Goal: Transaction & Acquisition: Subscribe to service/newsletter

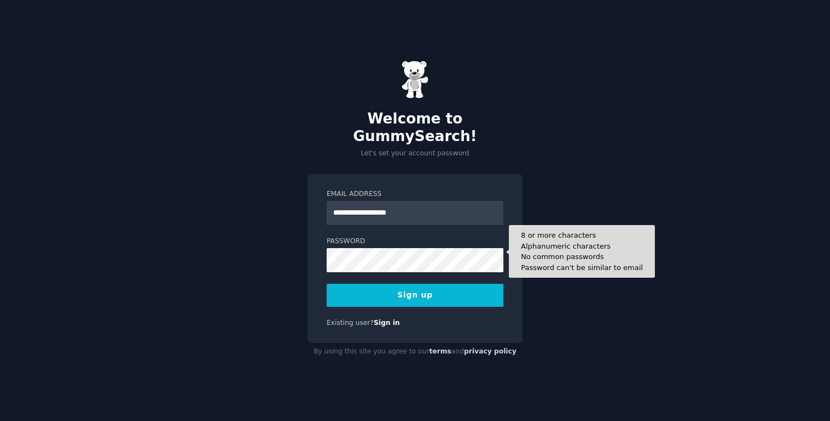
type input "**********"
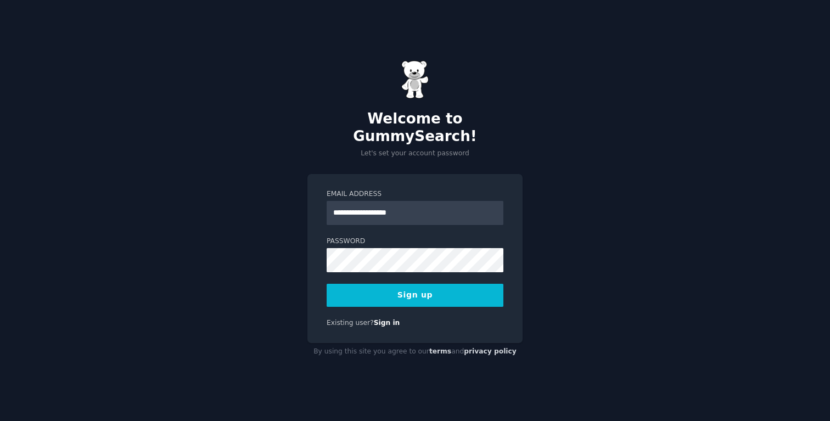
click at [388, 286] on button "Sign up" at bounding box center [415, 295] width 177 height 23
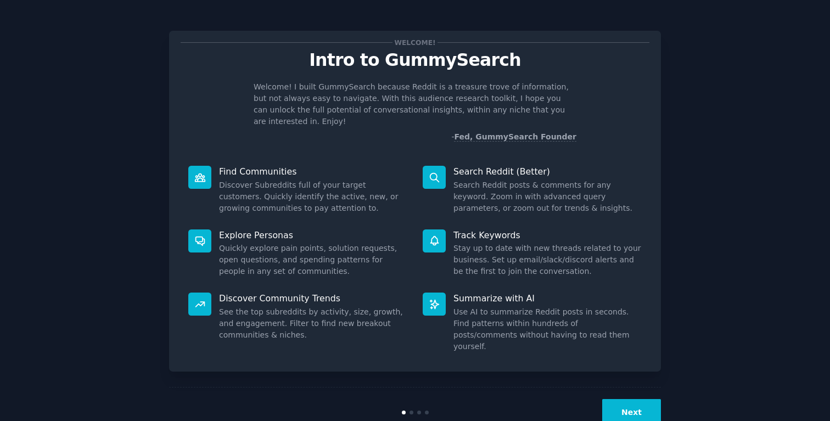
click at [636, 399] on button "Next" at bounding box center [631, 412] width 59 height 27
